Goal: Information Seeking & Learning: Learn about a topic

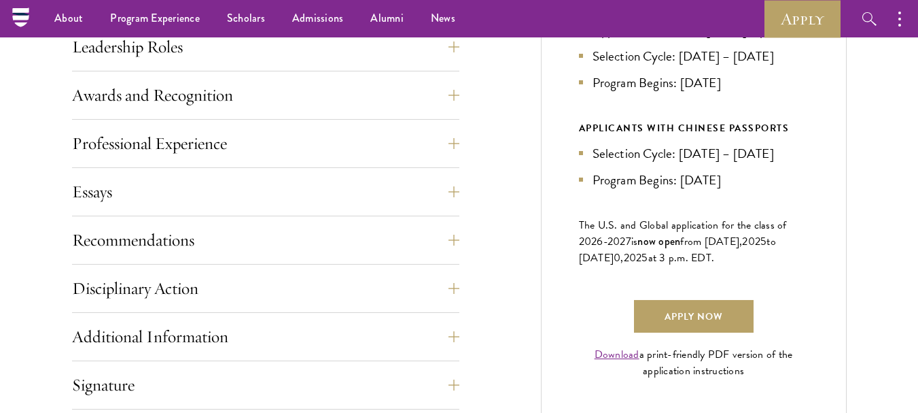
scroll to position [784, 0]
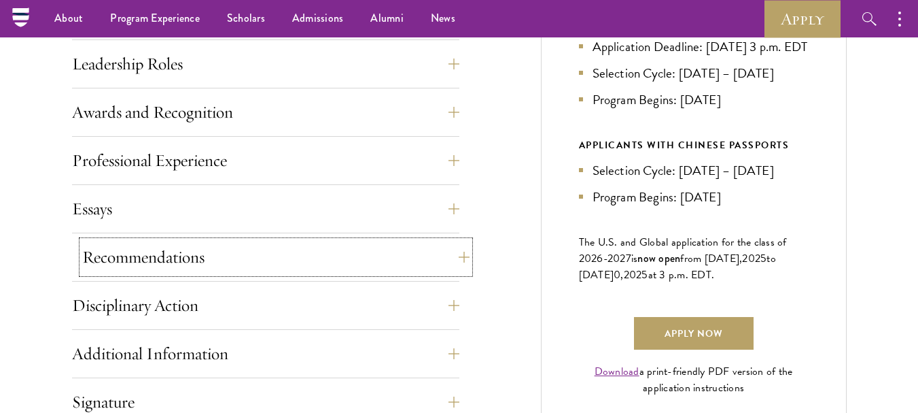
click at [383, 258] on button "Recommendations" at bounding box center [275, 257] width 387 height 33
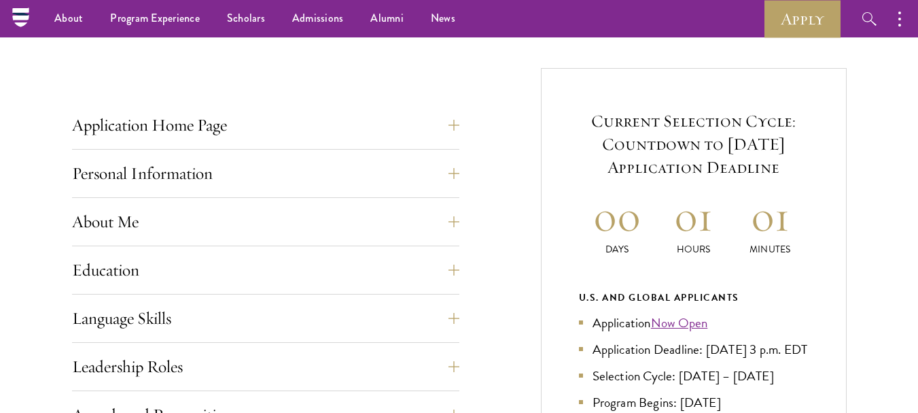
scroll to position [489, 0]
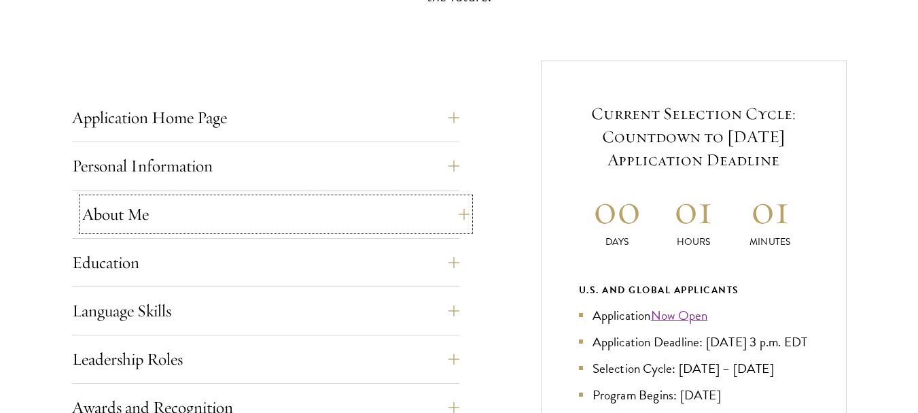
click at [391, 224] on button "About Me" at bounding box center [275, 214] width 387 height 33
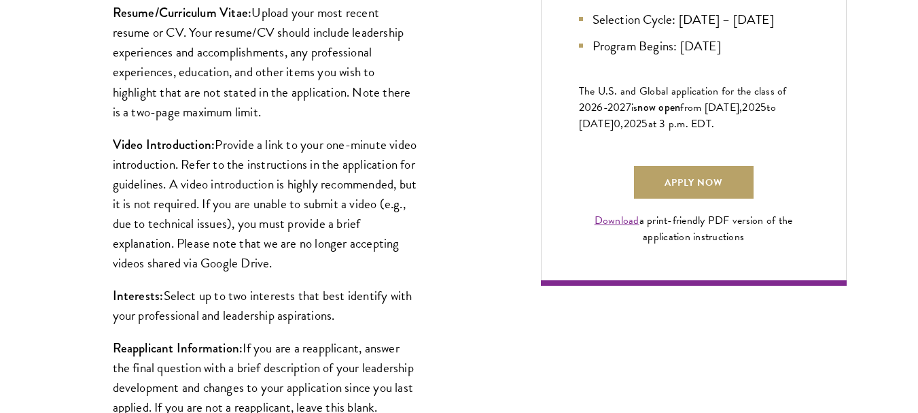
scroll to position [949, 0]
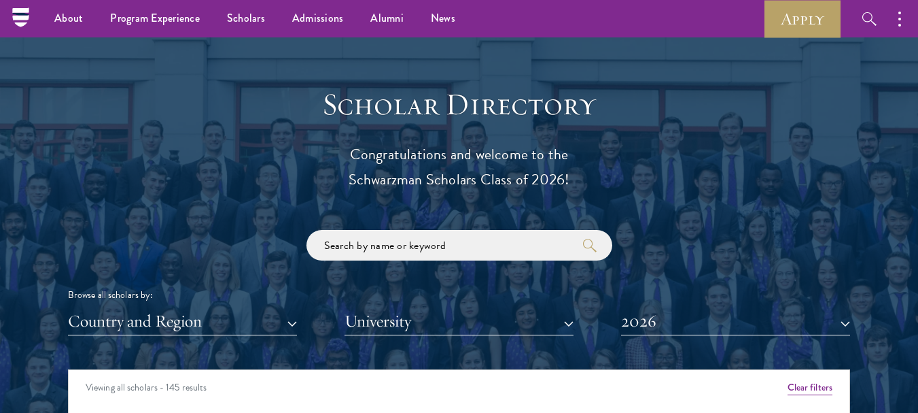
scroll to position [1375, 0]
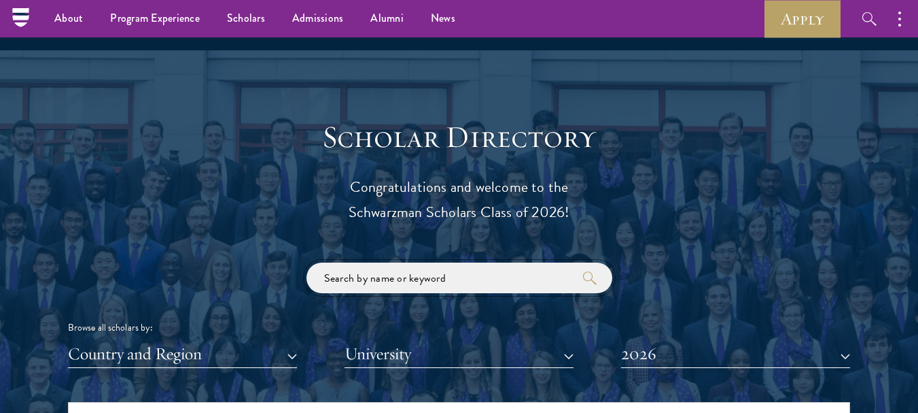
click at [402, 284] on input "search" at bounding box center [459, 277] width 306 height 31
type input "[GEOGRAPHIC_DATA]"
click button "submit" at bounding box center [0, 0] width 0 height 0
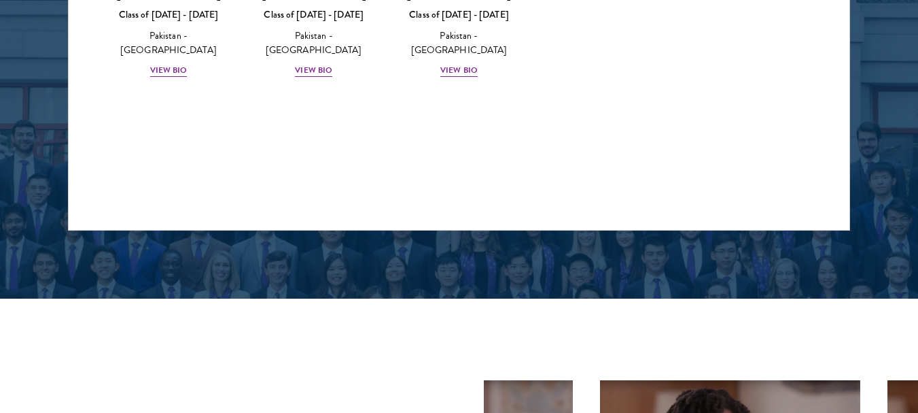
scroll to position [1729, 0]
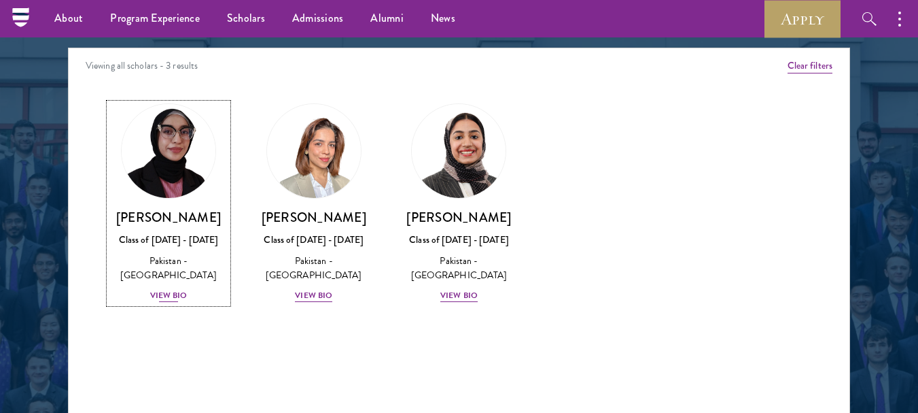
click at [165, 289] on div "View Bio" at bounding box center [168, 295] width 37 height 13
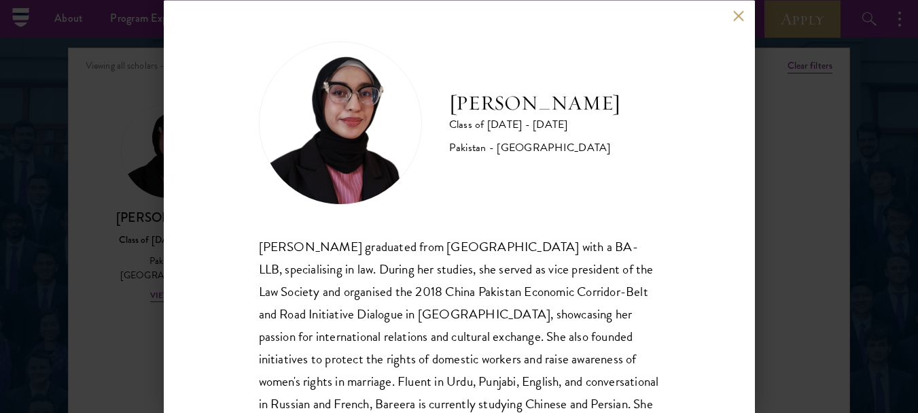
click at [544, 237] on div "[PERSON_NAME] graduated from [GEOGRAPHIC_DATA] with a BA-LLB, specialising in l…" at bounding box center [459, 357] width 401 height 247
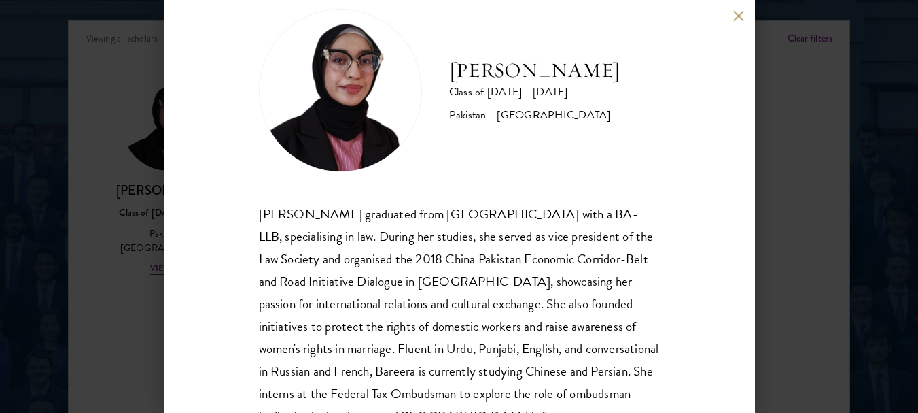
scroll to position [87, 0]
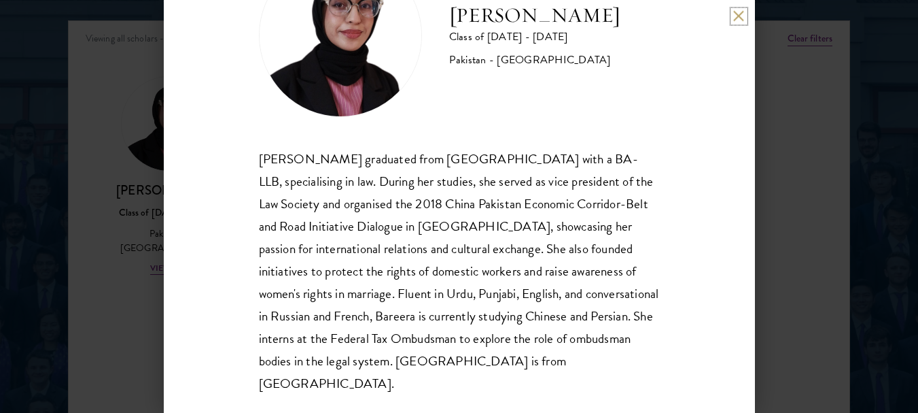
click at [735, 15] on button at bounding box center [739, 16] width 12 height 12
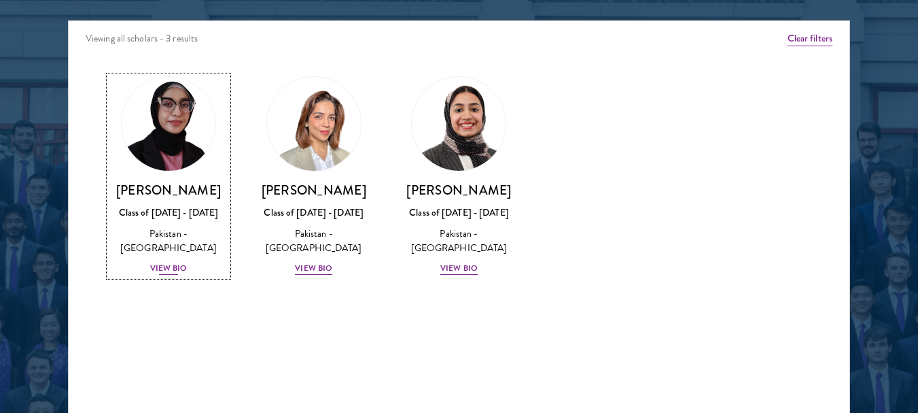
click at [168, 262] on div "View Bio" at bounding box center [168, 268] width 37 height 13
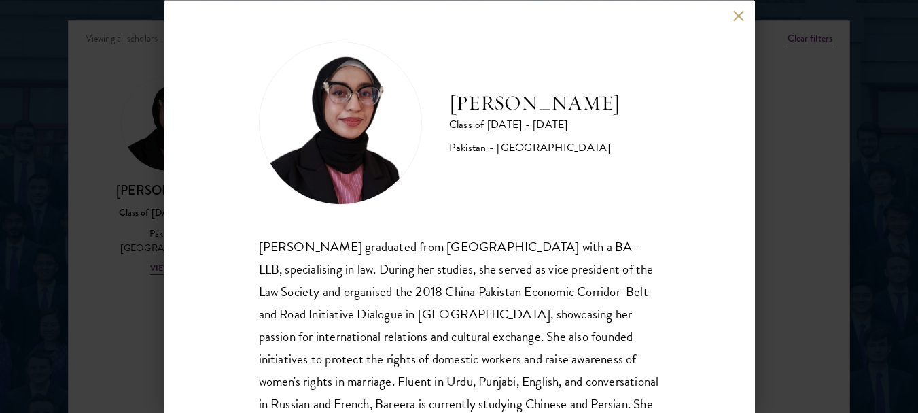
click at [502, 285] on div "[PERSON_NAME] graduated from [GEOGRAPHIC_DATA] with a BA-LLB, specialising in l…" at bounding box center [459, 357] width 401 height 247
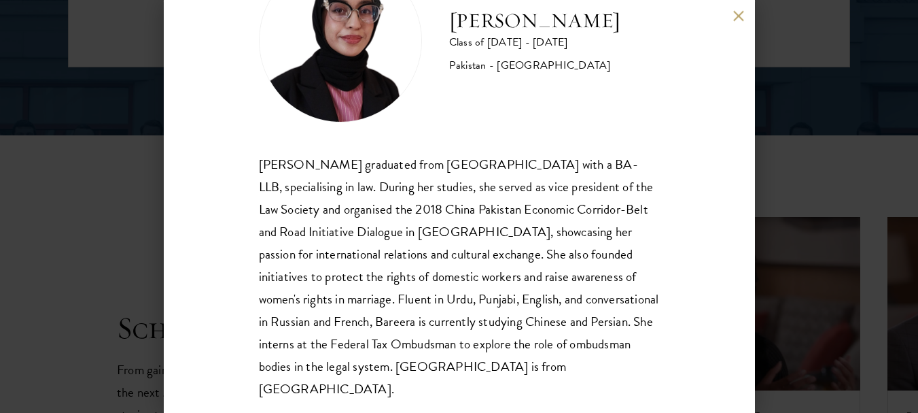
scroll to position [87, 0]
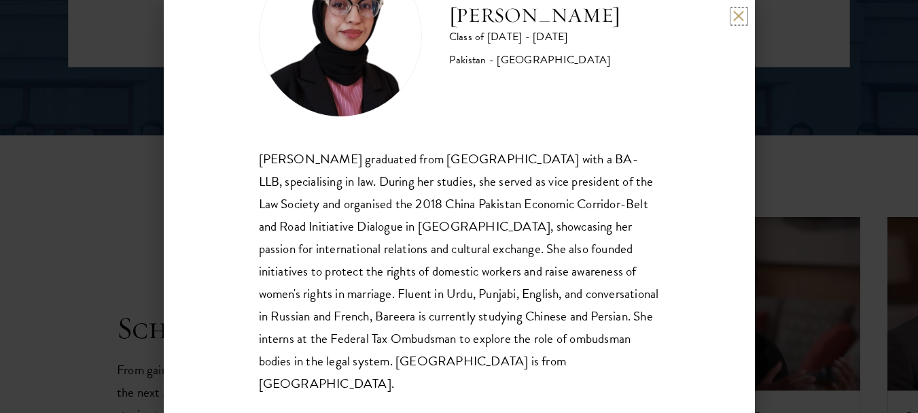
click at [734, 18] on button at bounding box center [739, 16] width 12 height 12
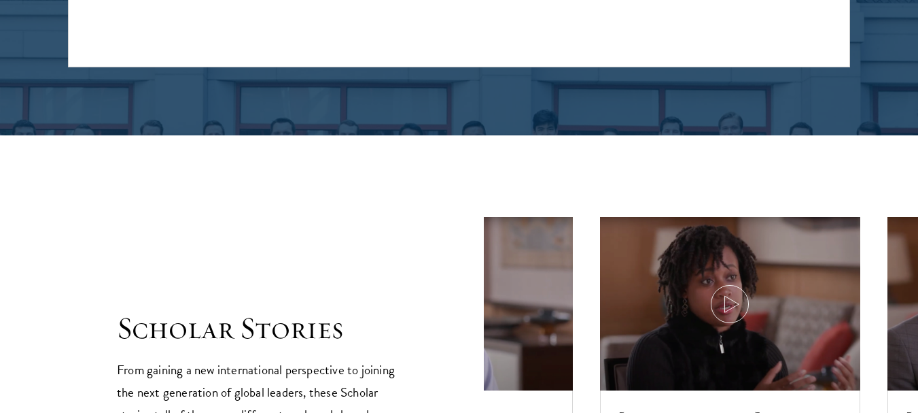
scroll to position [1719, 0]
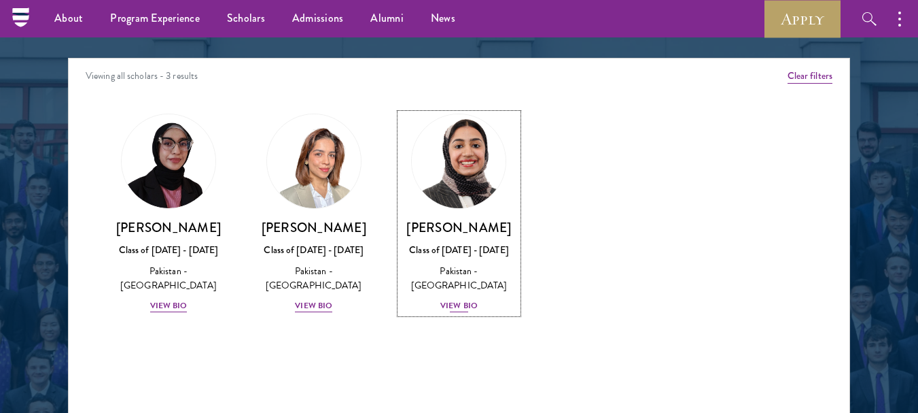
click at [458, 299] on div "View Bio" at bounding box center [458, 305] width 37 height 13
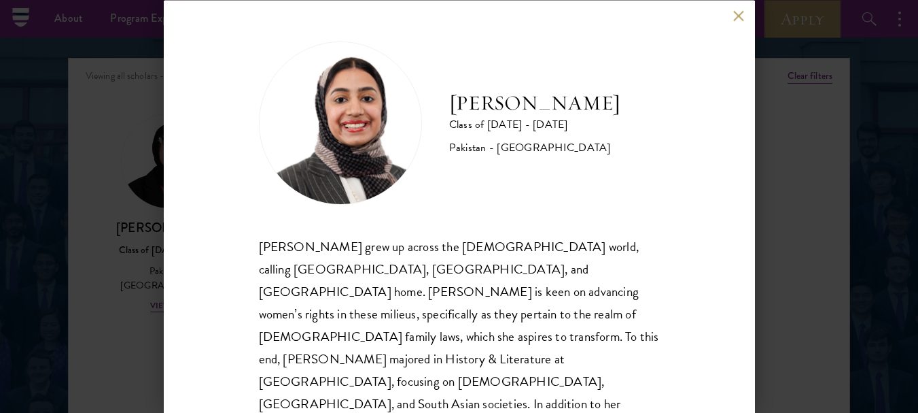
click at [476, 277] on div "[PERSON_NAME] grew up across the [DEMOGRAPHIC_DATA] world, calling [GEOGRAPHIC_…" at bounding box center [459, 369] width 401 height 270
click at [733, 13] on button at bounding box center [739, 16] width 12 height 12
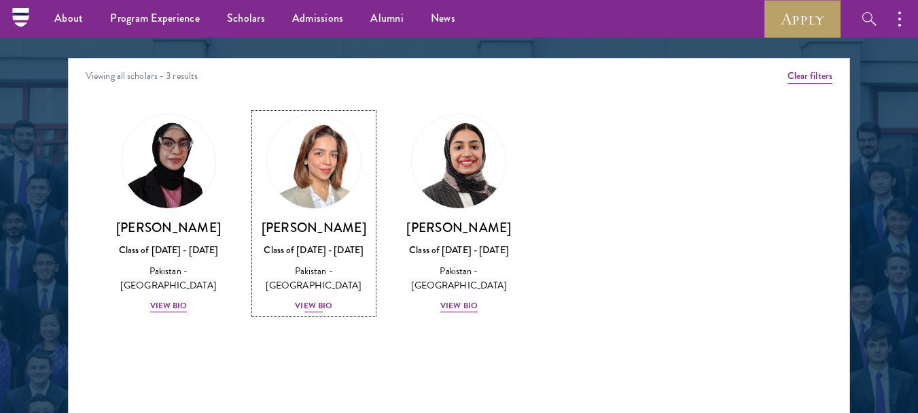
click at [317, 309] on div "View Bio" at bounding box center [313, 305] width 37 height 13
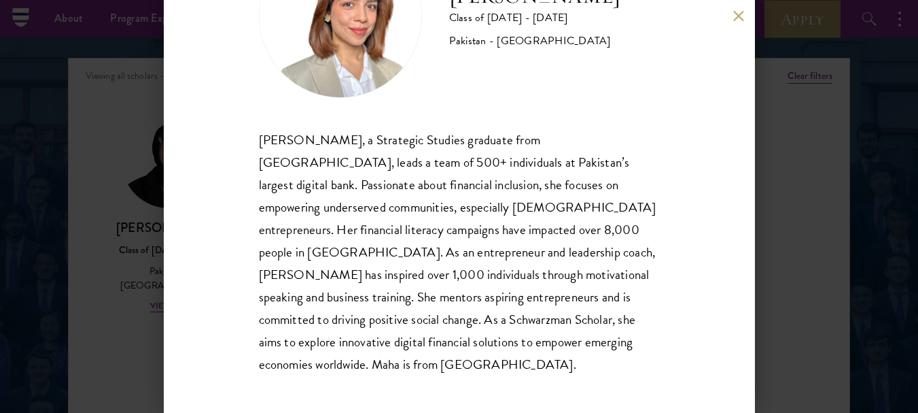
scroll to position [109, 0]
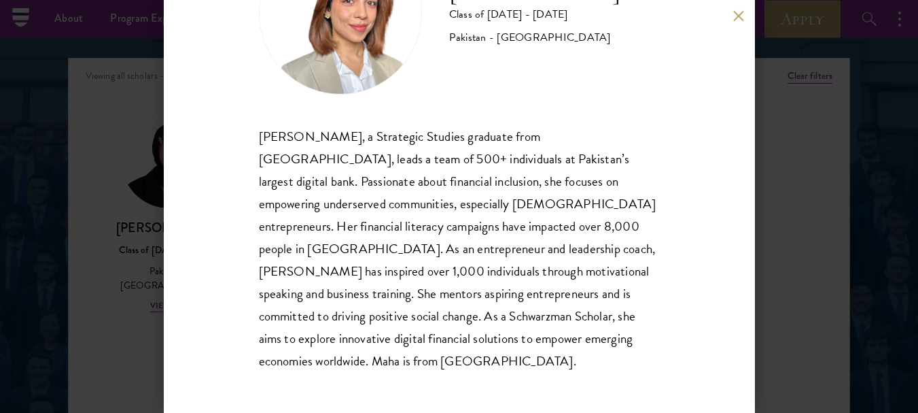
click at [804, 321] on div "[PERSON_NAME] Class of [DATE] - [DATE] Pakistan - [GEOGRAPHIC_DATA] [PERSON_NAM…" at bounding box center [459, 206] width 918 height 413
